Goal: Navigation & Orientation: Find specific page/section

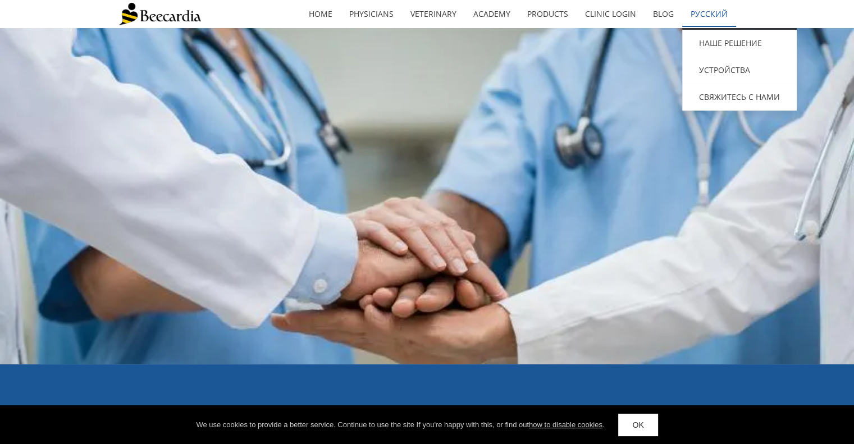
click at [714, 11] on link "Русский" at bounding box center [709, 14] width 54 height 26
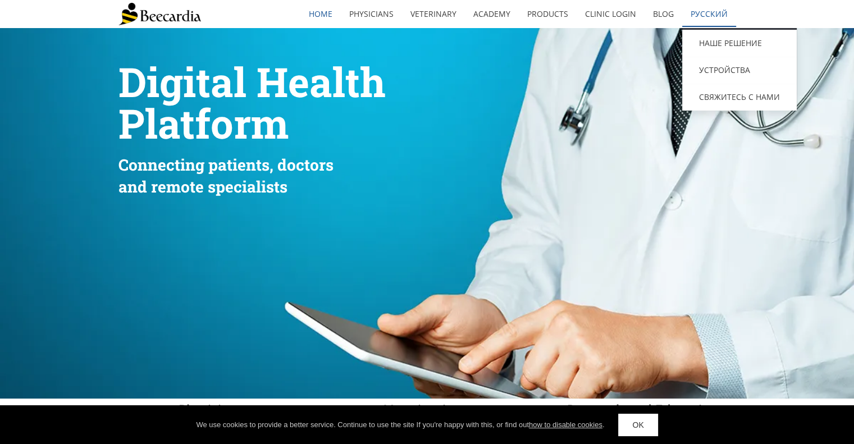
click at [711, 13] on link "Русский" at bounding box center [709, 14] width 54 height 26
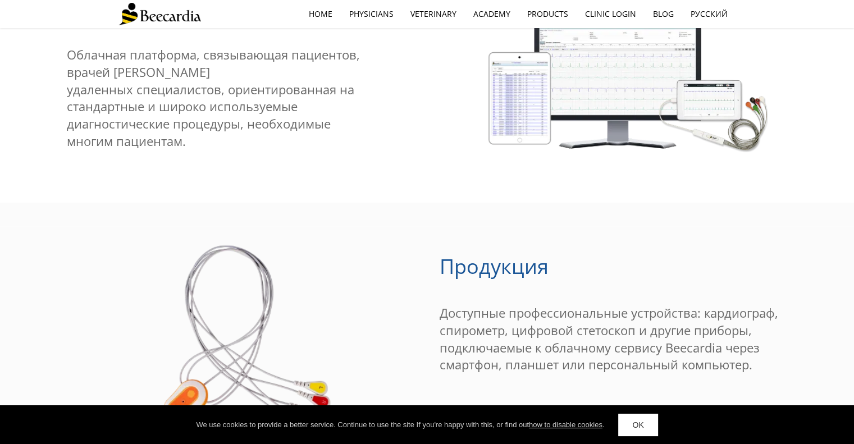
scroll to position [786, 0]
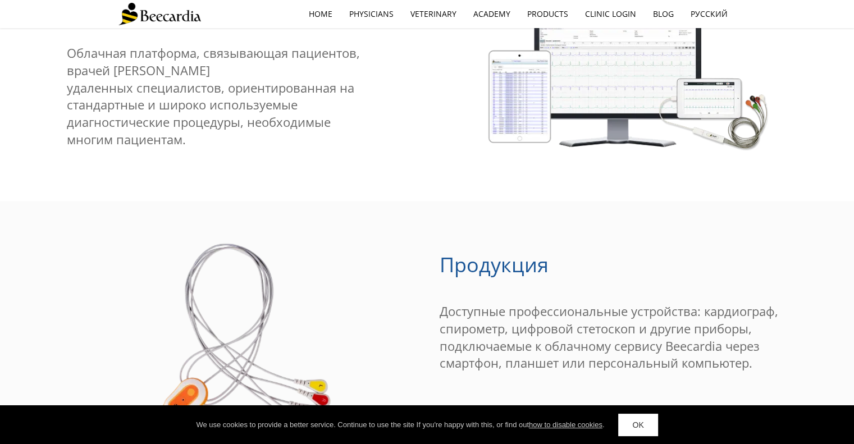
click at [646, 433] on link "OK" at bounding box center [637, 425] width 39 height 22
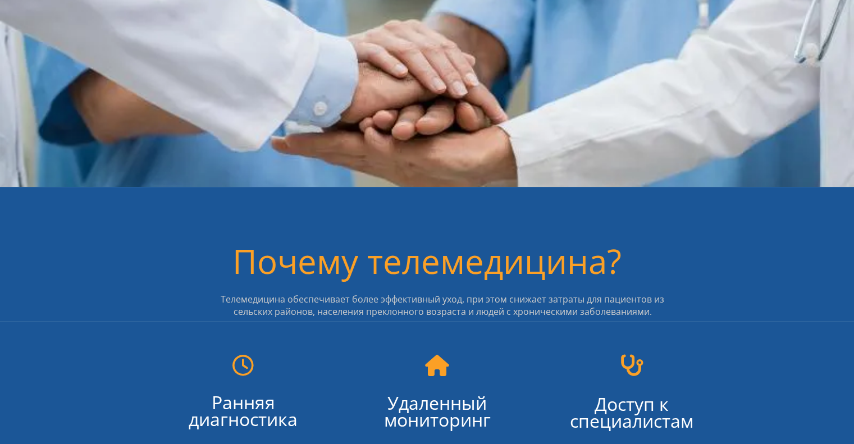
scroll to position [0, 0]
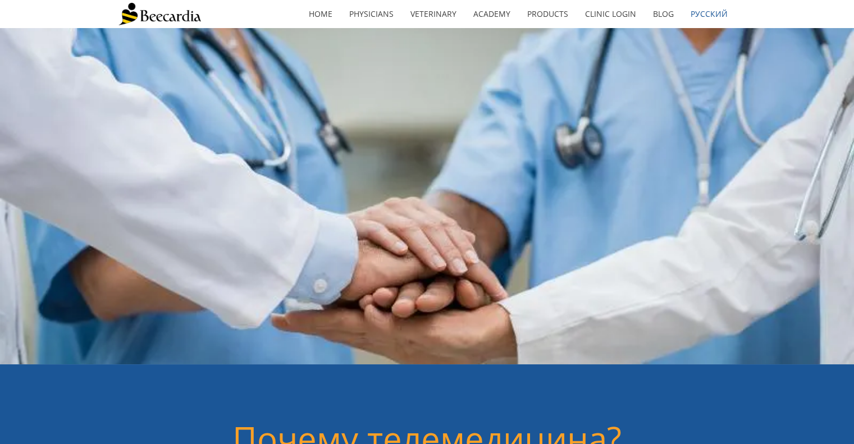
click at [186, 16] on img at bounding box center [159, 14] width 83 height 22
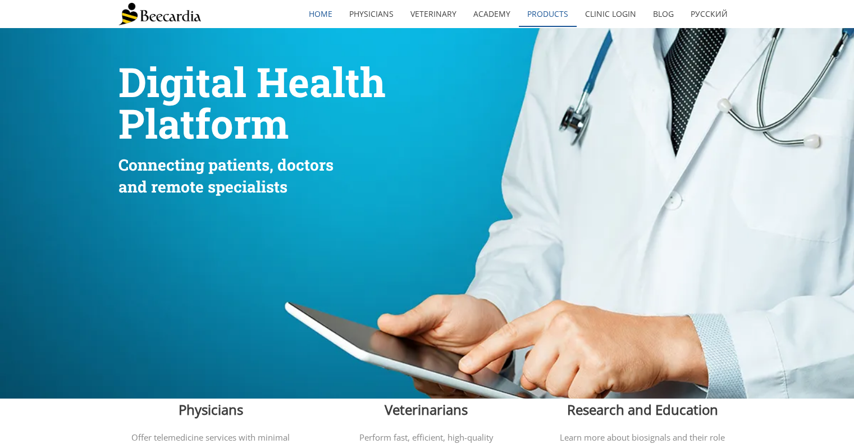
click at [553, 11] on link "Products" at bounding box center [548, 14] width 58 height 26
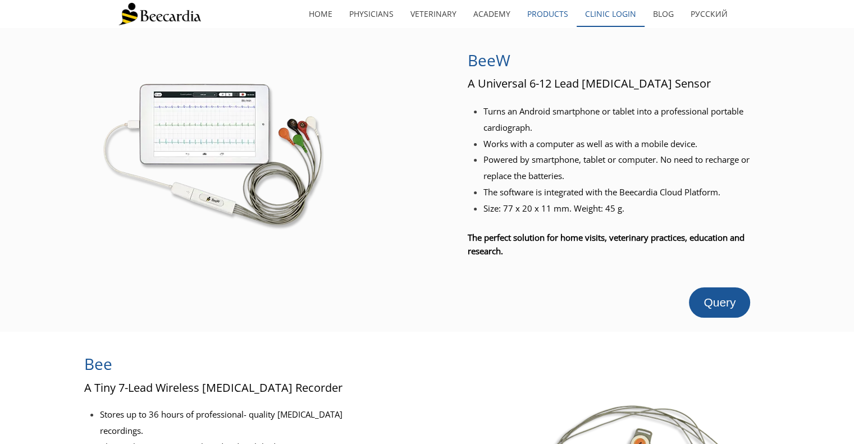
click at [610, 11] on link "Clinic Login" at bounding box center [611, 14] width 68 height 26
